Goal: Task Accomplishment & Management: Use online tool/utility

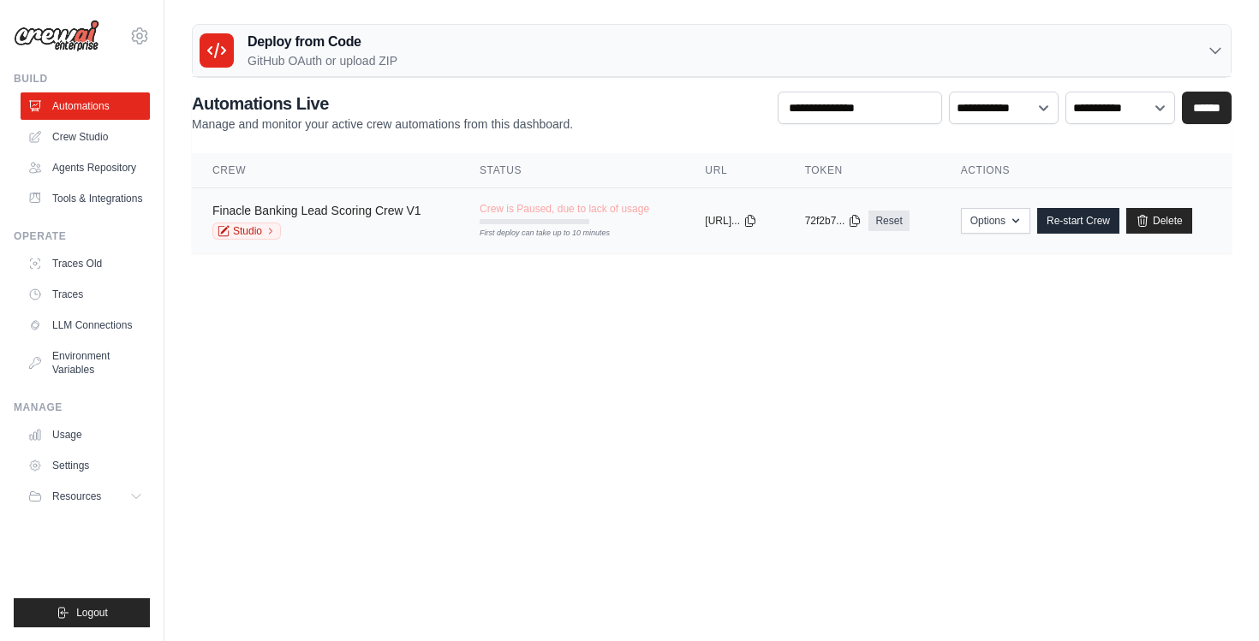
click at [344, 209] on link "Finacle Banking Lead Scoring Crew V1" at bounding box center [316, 211] width 209 height 14
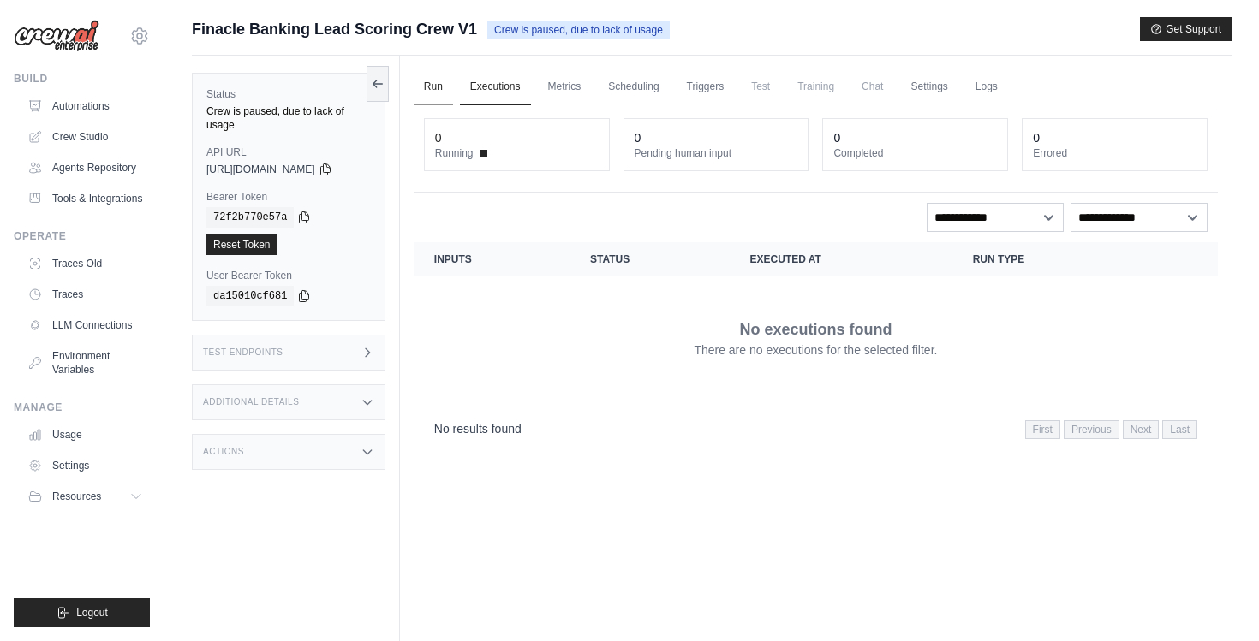
click at [444, 89] on link "Run" at bounding box center [433, 87] width 39 height 36
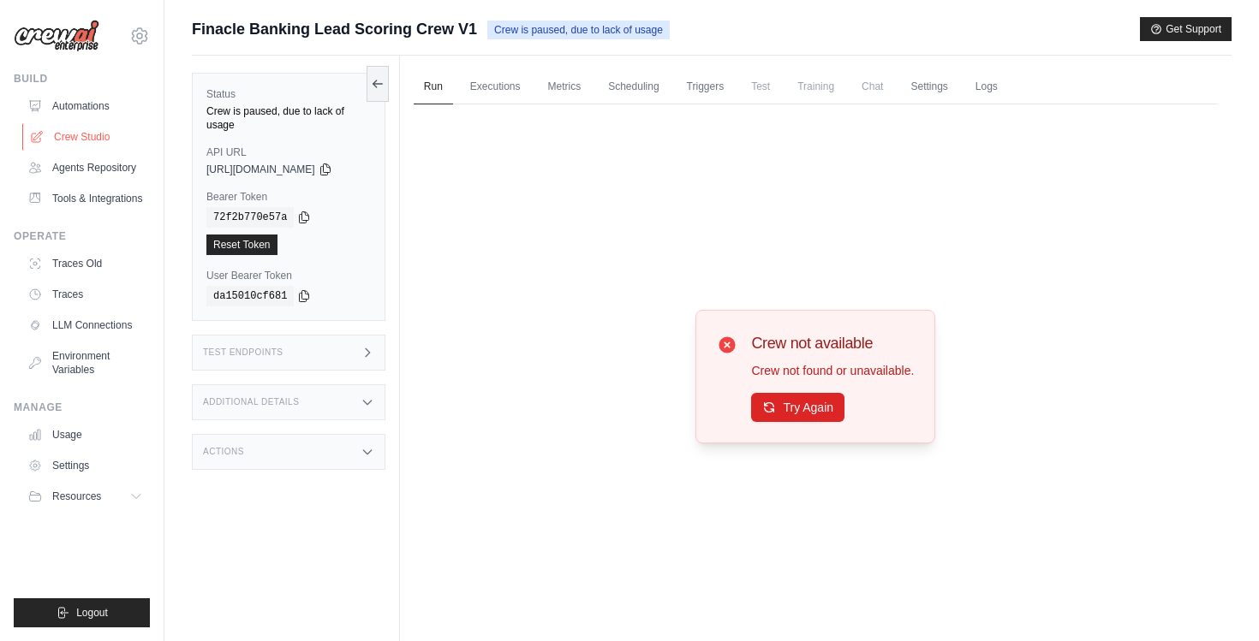
click at [85, 141] on link "Crew Studio" at bounding box center [86, 136] width 129 height 27
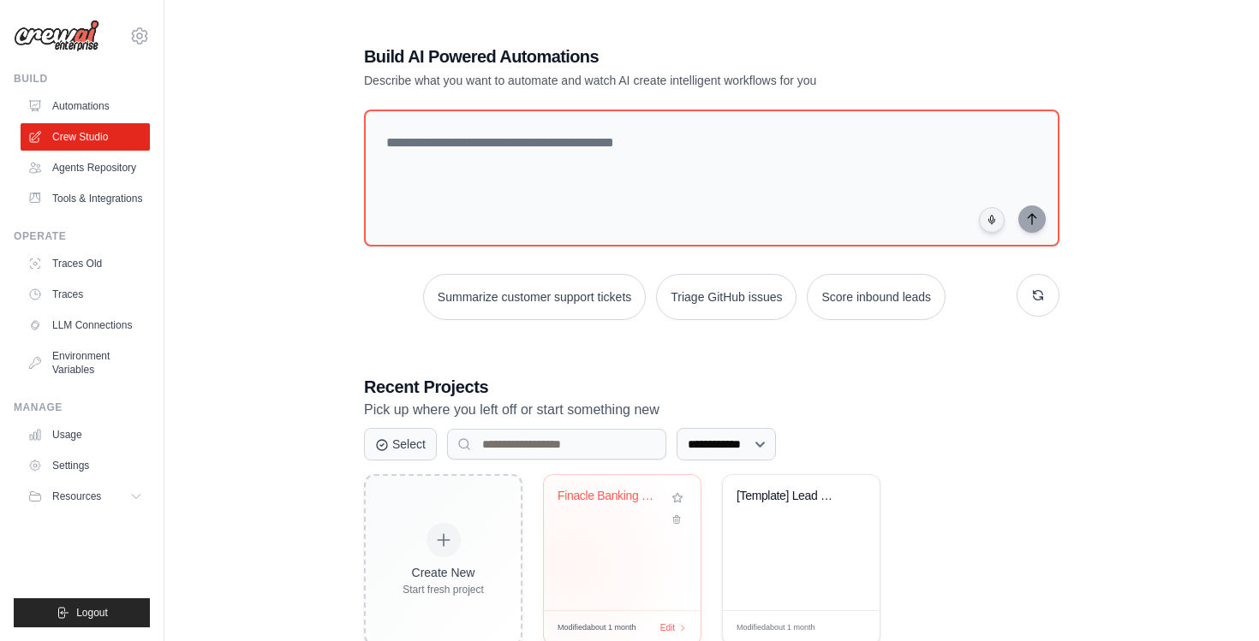
click at [570, 562] on div "Finacle Banking Lead Scoring Crew" at bounding box center [622, 542] width 157 height 135
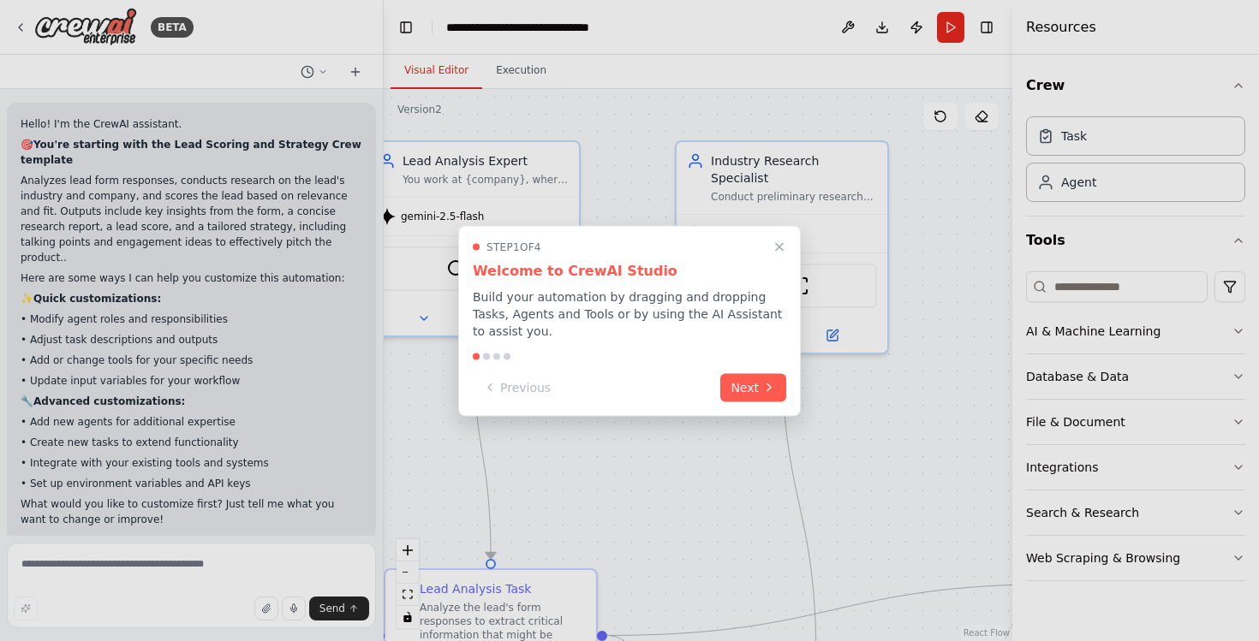
scroll to position [6296, 0]
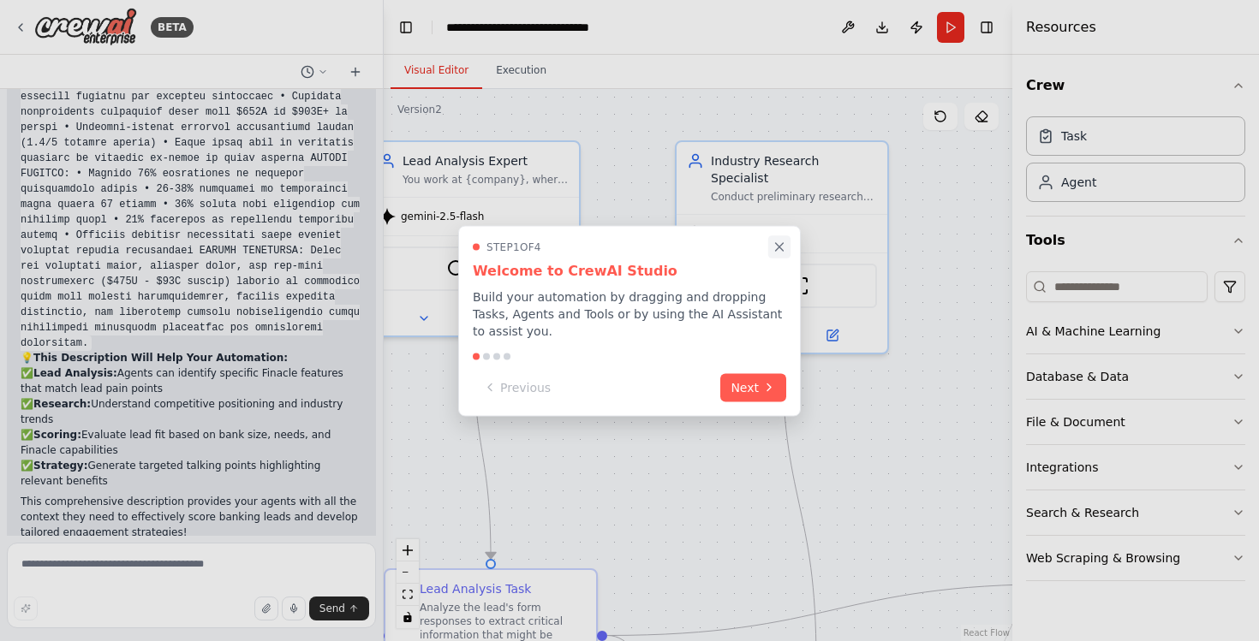
click at [778, 249] on icon "Close walkthrough" at bounding box center [778, 246] width 15 height 15
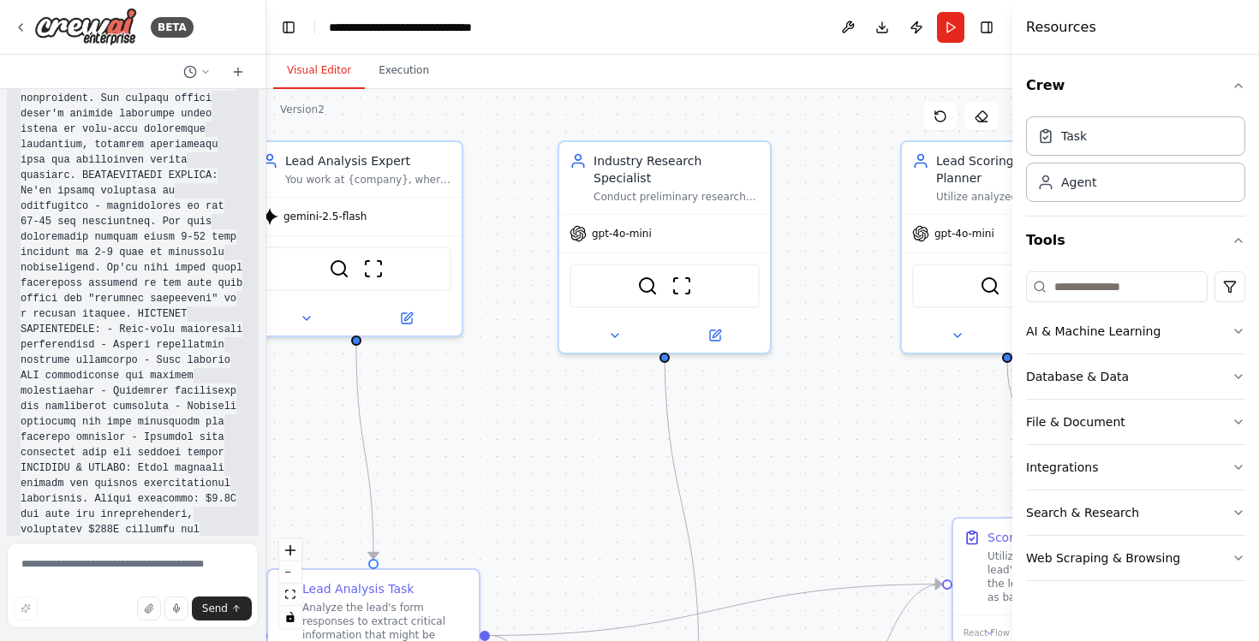
drag, startPoint x: 381, startPoint y: 397, endPoint x: 266, endPoint y: 395, distance: 114.8
click at [266, 395] on div "BETA Hello! I'm the CrewAI assistant. 🎯 You're starting with the Lead Scoring a…" at bounding box center [629, 320] width 1259 height 641
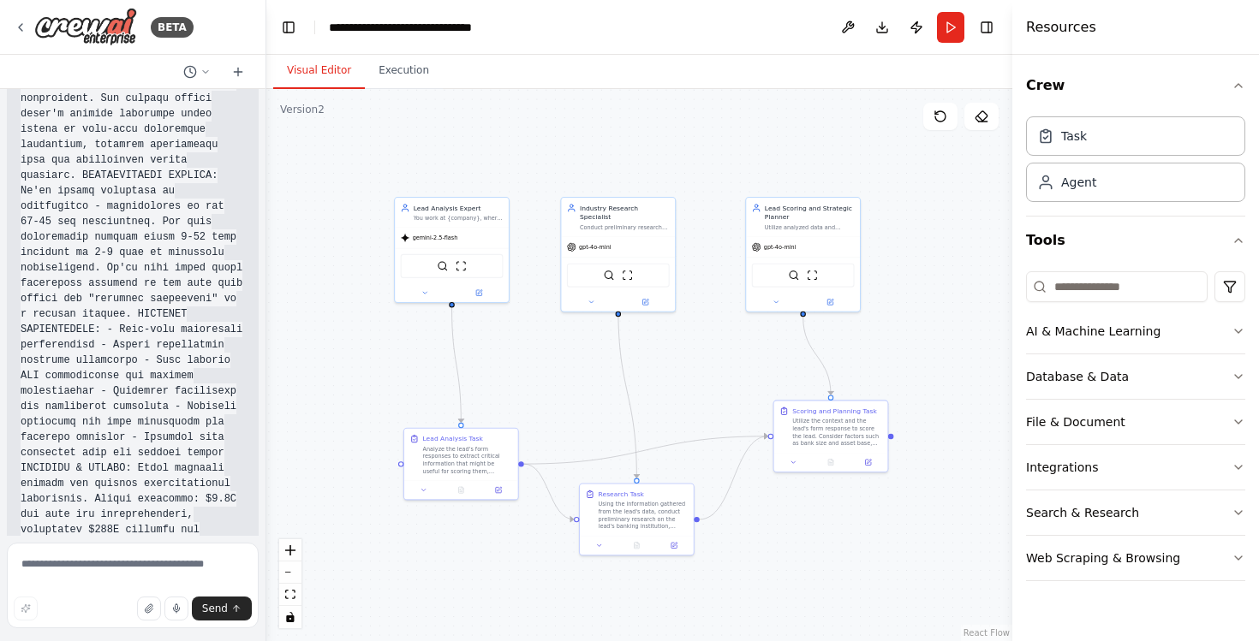
drag, startPoint x: 404, startPoint y: 396, endPoint x: 525, endPoint y: 322, distance: 141.4
click at [525, 322] on div ".deletable-edge-delete-btn { width: 20px; height: 20px; border: 0px solid #ffff…" at bounding box center [639, 365] width 746 height 552
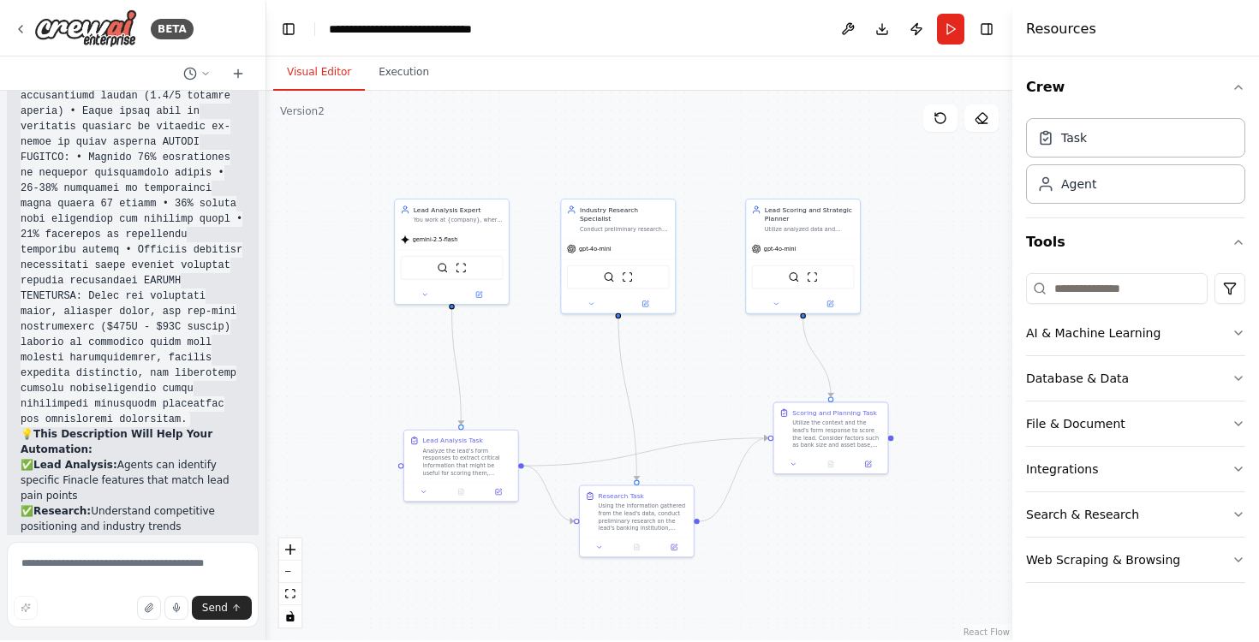
scroll to position [8761, 0]
